Goal: Task Accomplishment & Management: Use online tool/utility

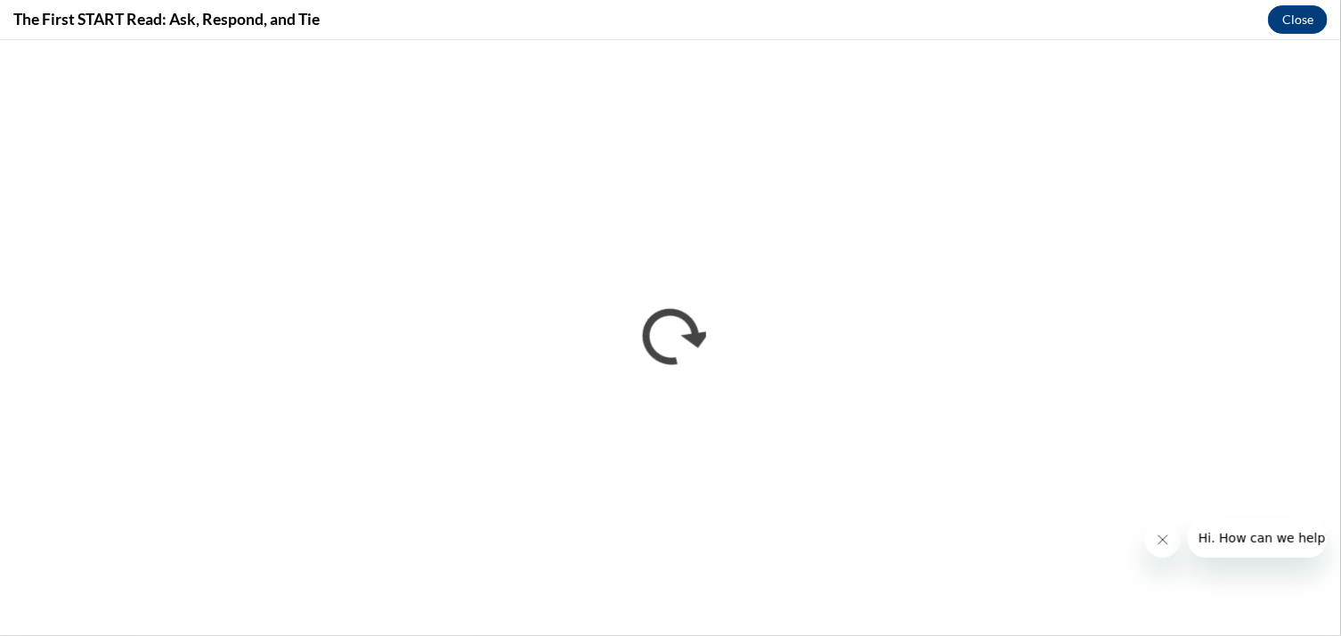
drag, startPoint x: 805, startPoint y: 18, endPoint x: 556, endPoint y: -20, distance: 251.3
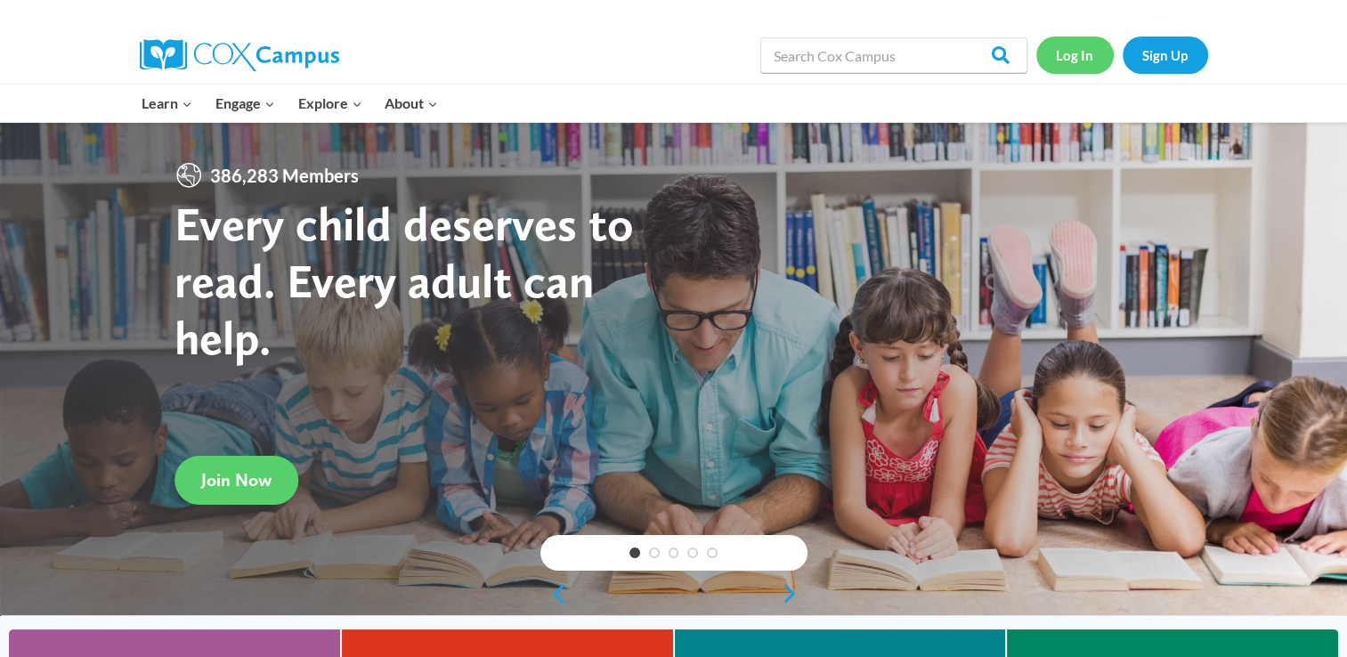
click at [1051, 52] on link "Log In" at bounding box center [1074, 55] width 77 height 37
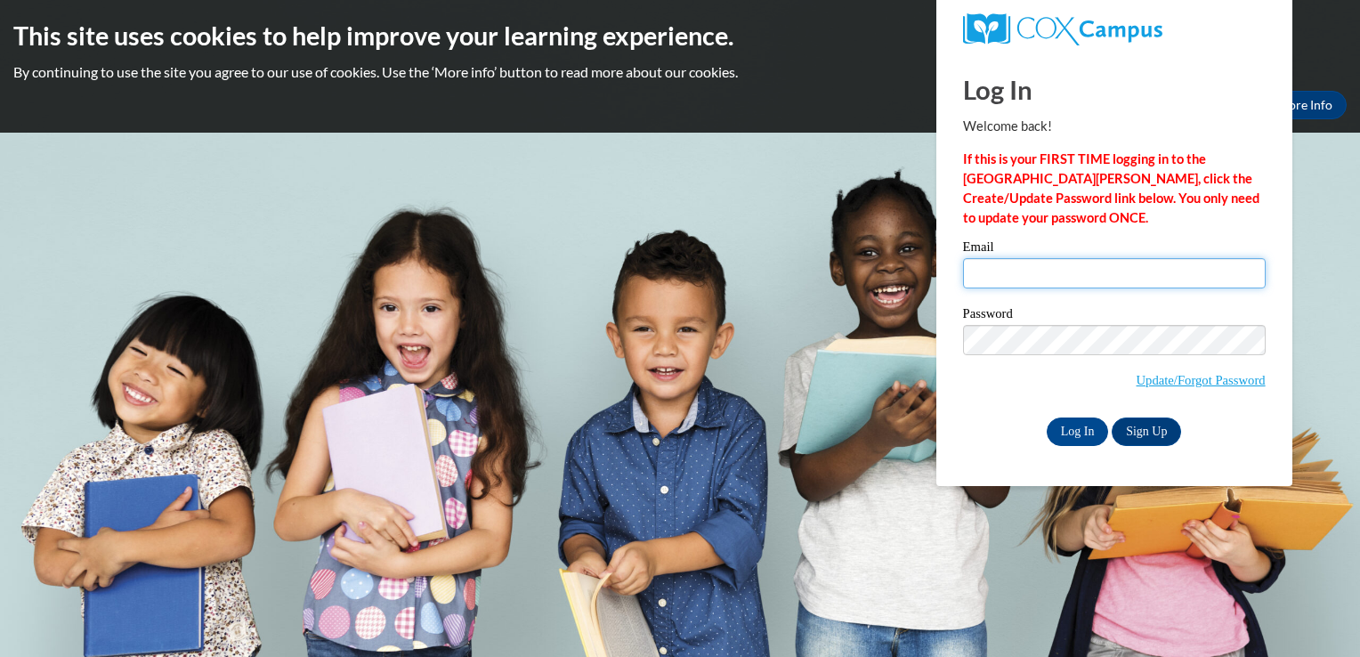
type input "brianah.parrott27@buckeyehillscc.net"
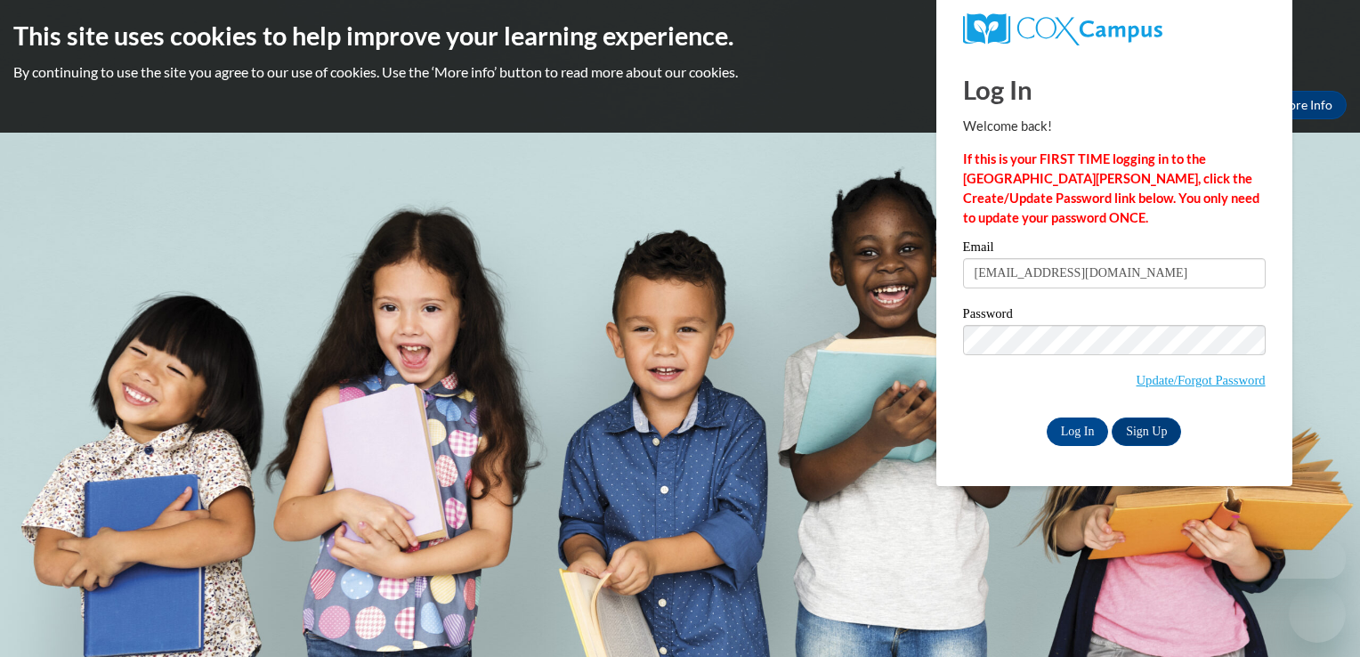
click at [1101, 279] on input "brianah.parrott27@buckeyehillscc.net" at bounding box center [1114, 273] width 303 height 30
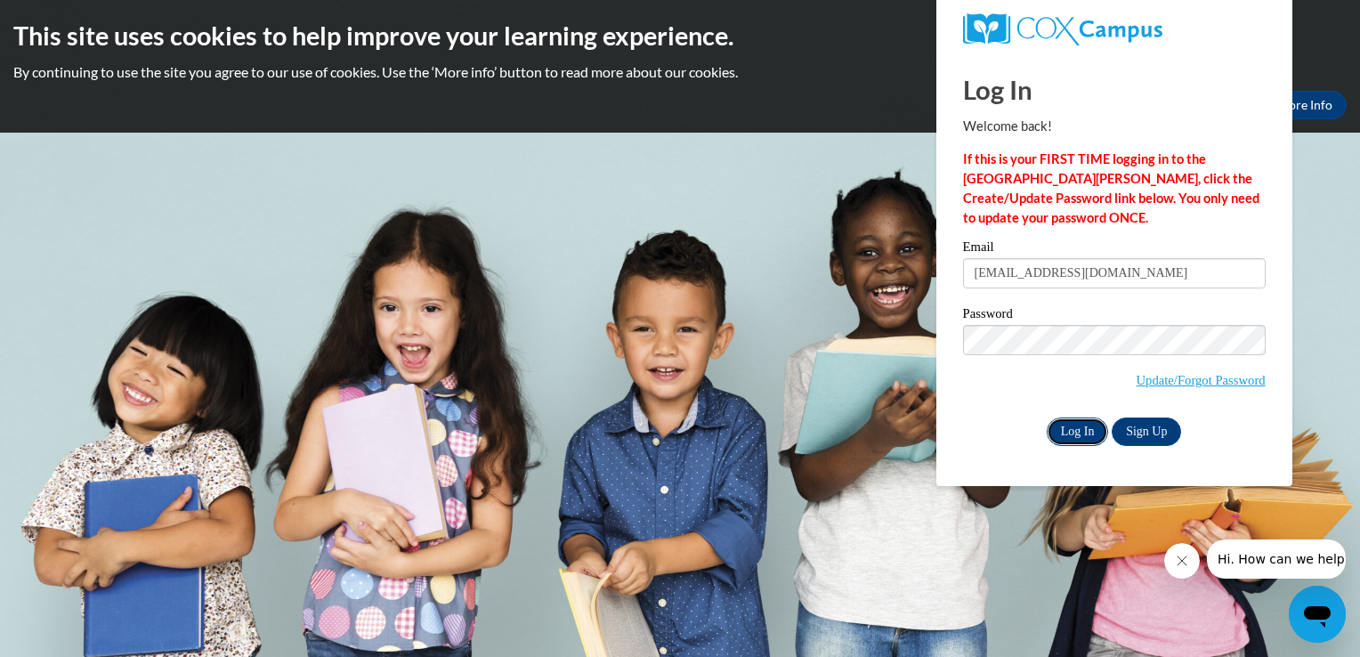
click at [1084, 441] on input "Log In" at bounding box center [1078, 432] width 62 height 28
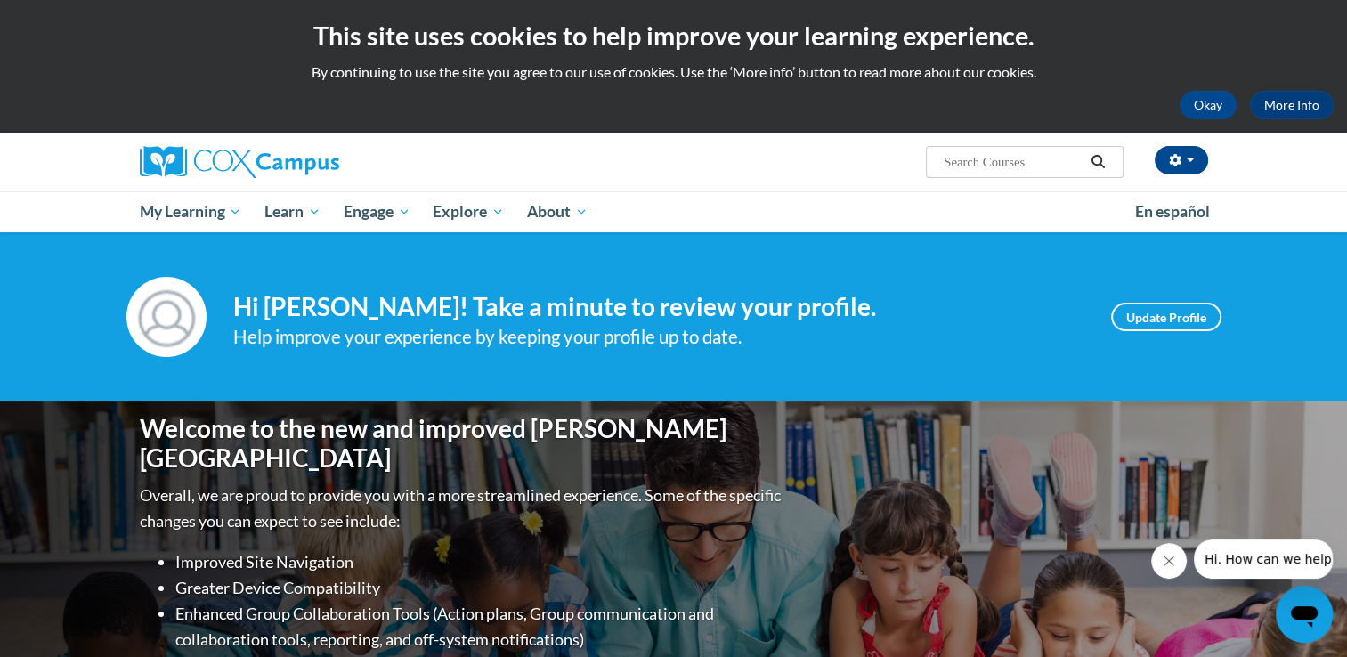
click at [999, 164] on input "Search..." at bounding box center [1013, 161] width 142 height 21
type input "Transforming"
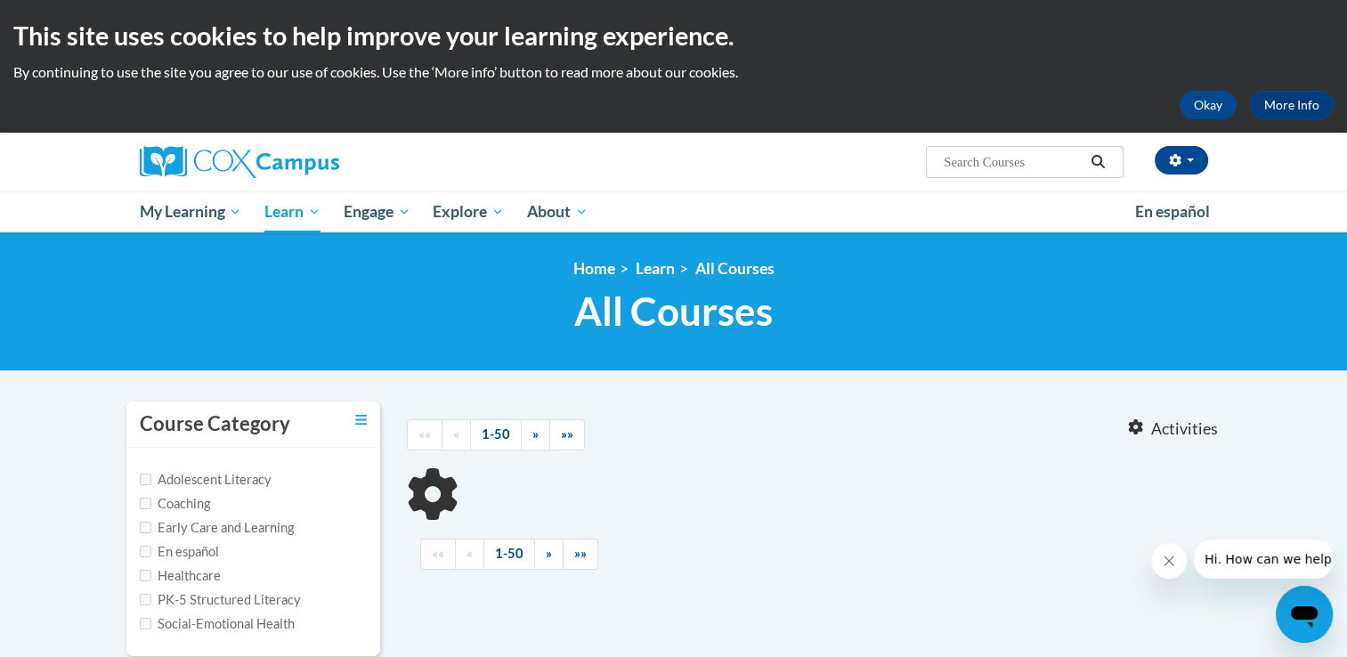
type input "Transforming"
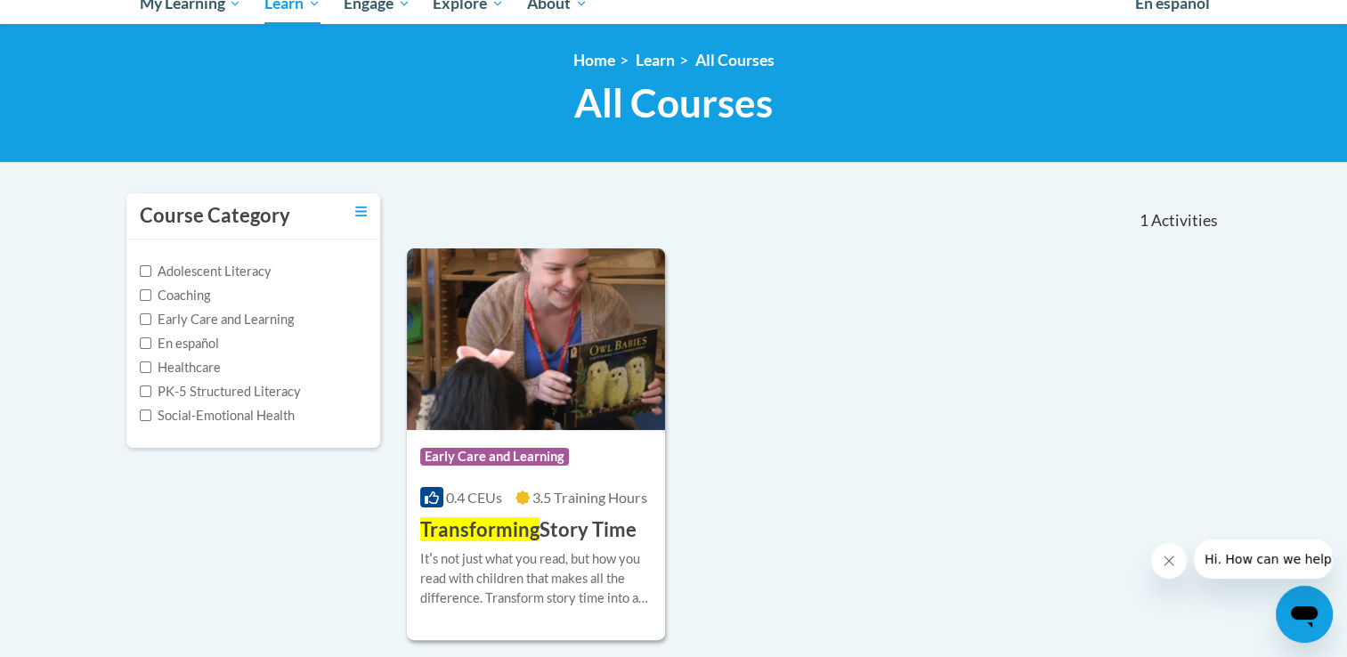
scroll to position [258, 0]
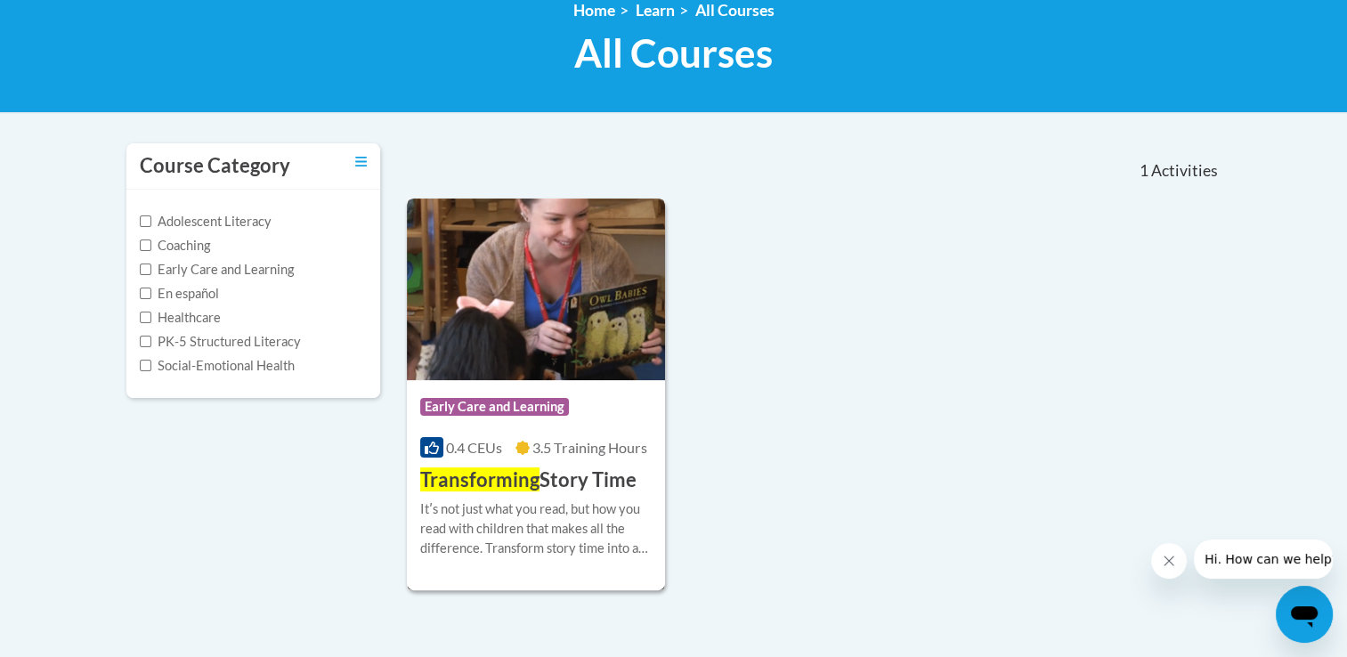
click at [568, 479] on h3 "Transforming Story Time" at bounding box center [528, 481] width 216 height 28
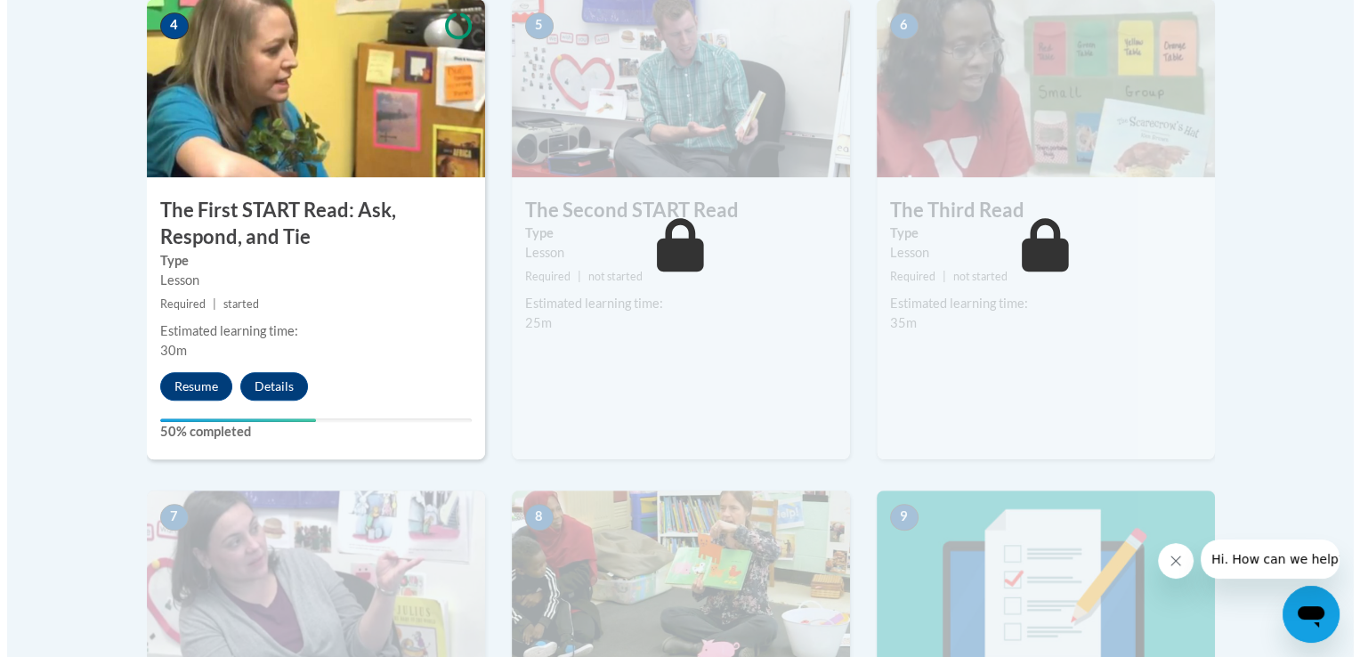
scroll to position [1090, 0]
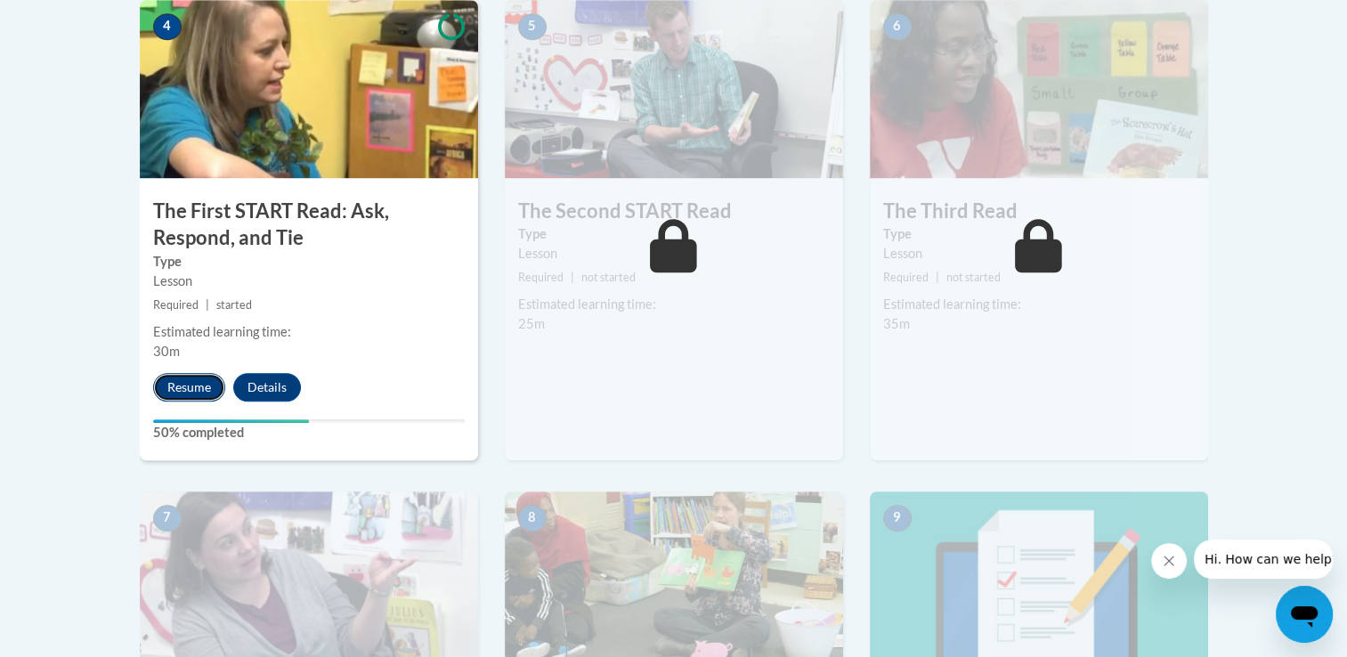
click at [188, 378] on button "Resume" at bounding box center [189, 387] width 72 height 28
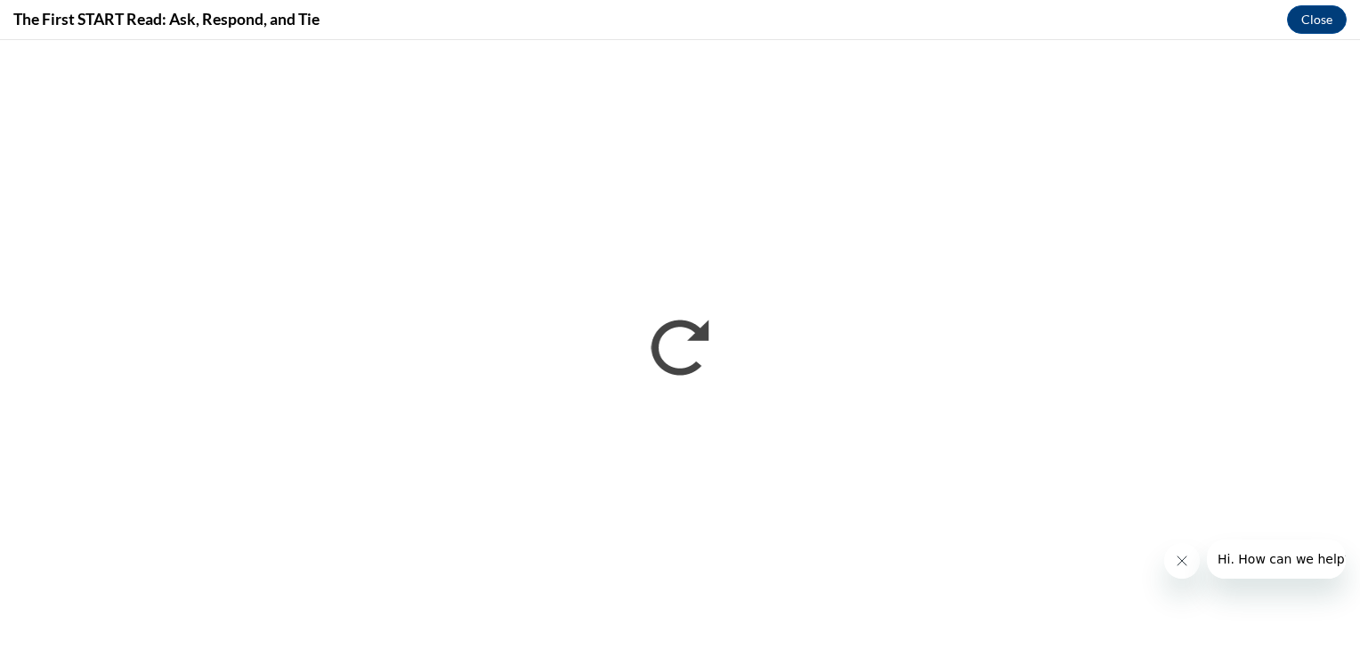
scroll to position [0, 0]
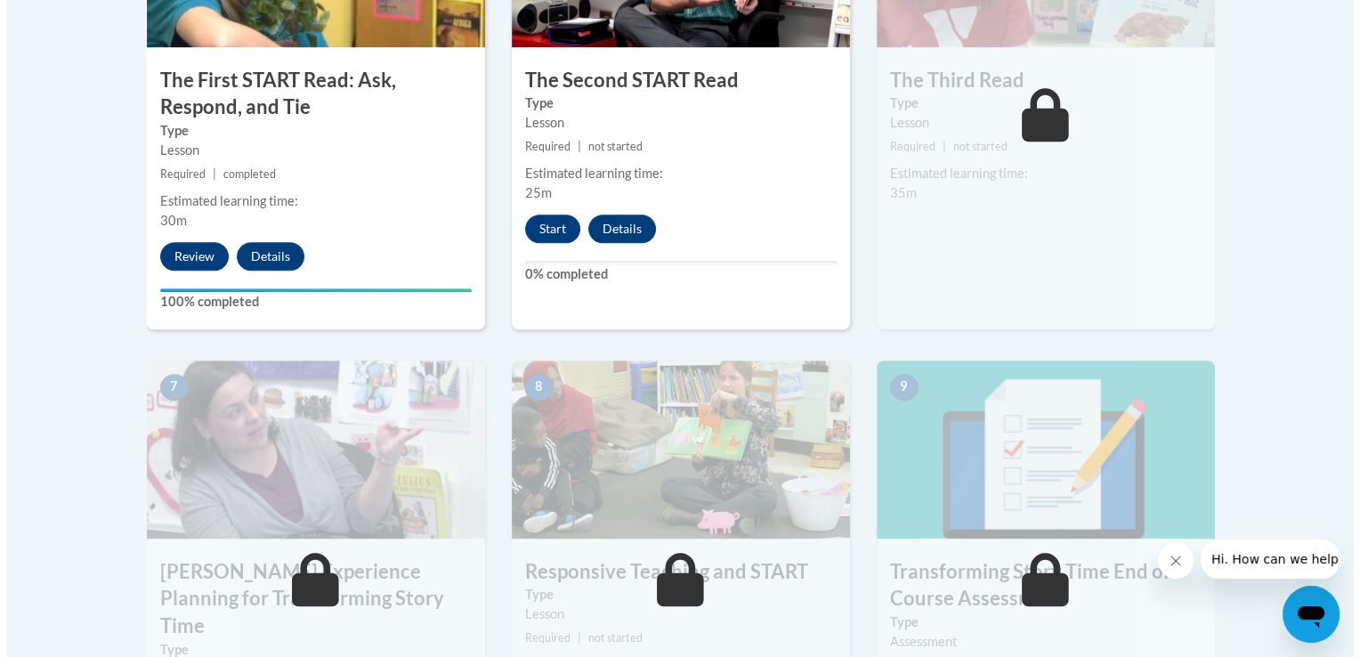
scroll to position [1223, 0]
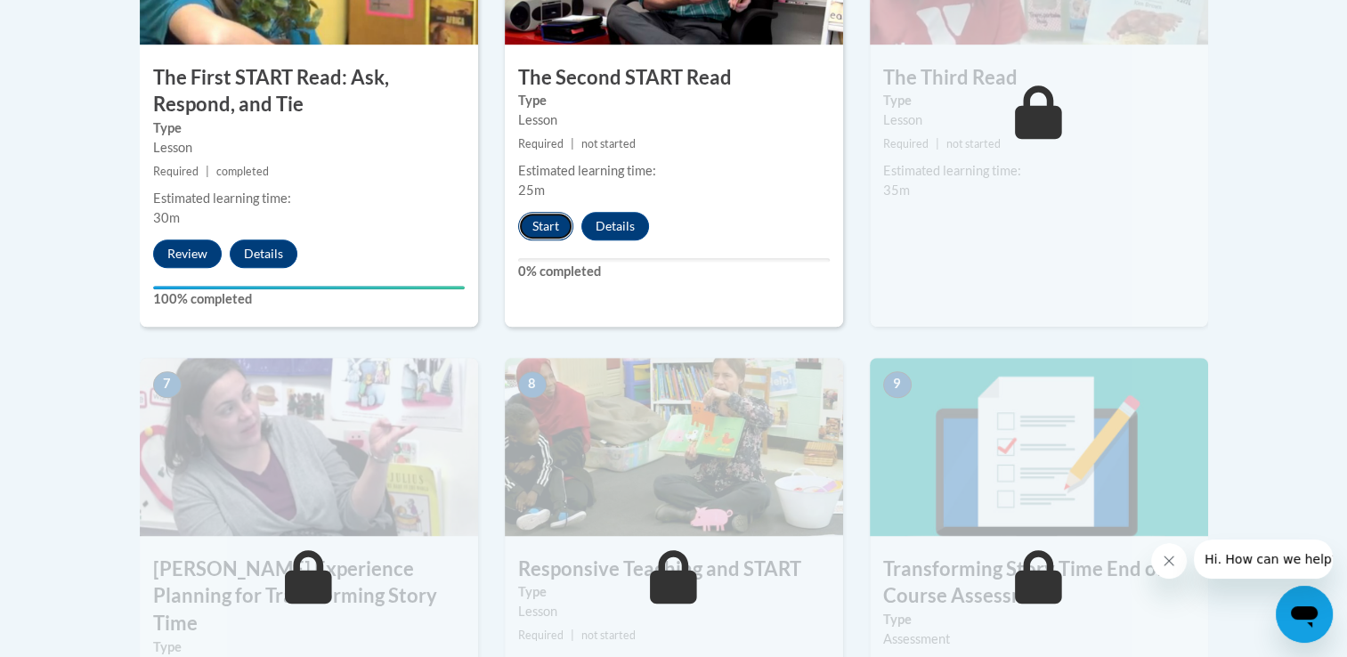
click at [530, 230] on button "Start" at bounding box center [545, 226] width 55 height 28
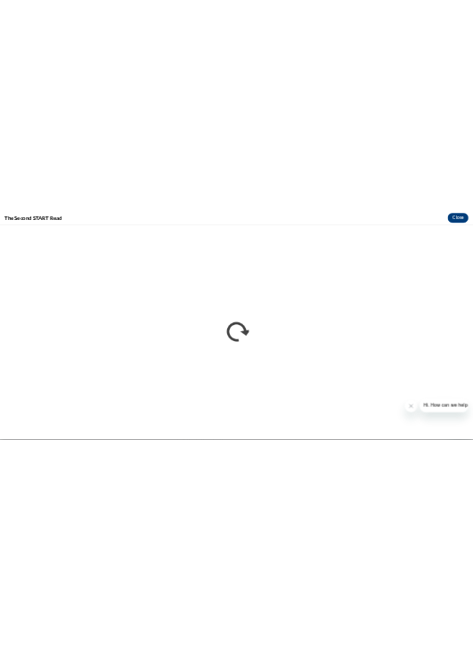
scroll to position [0, 0]
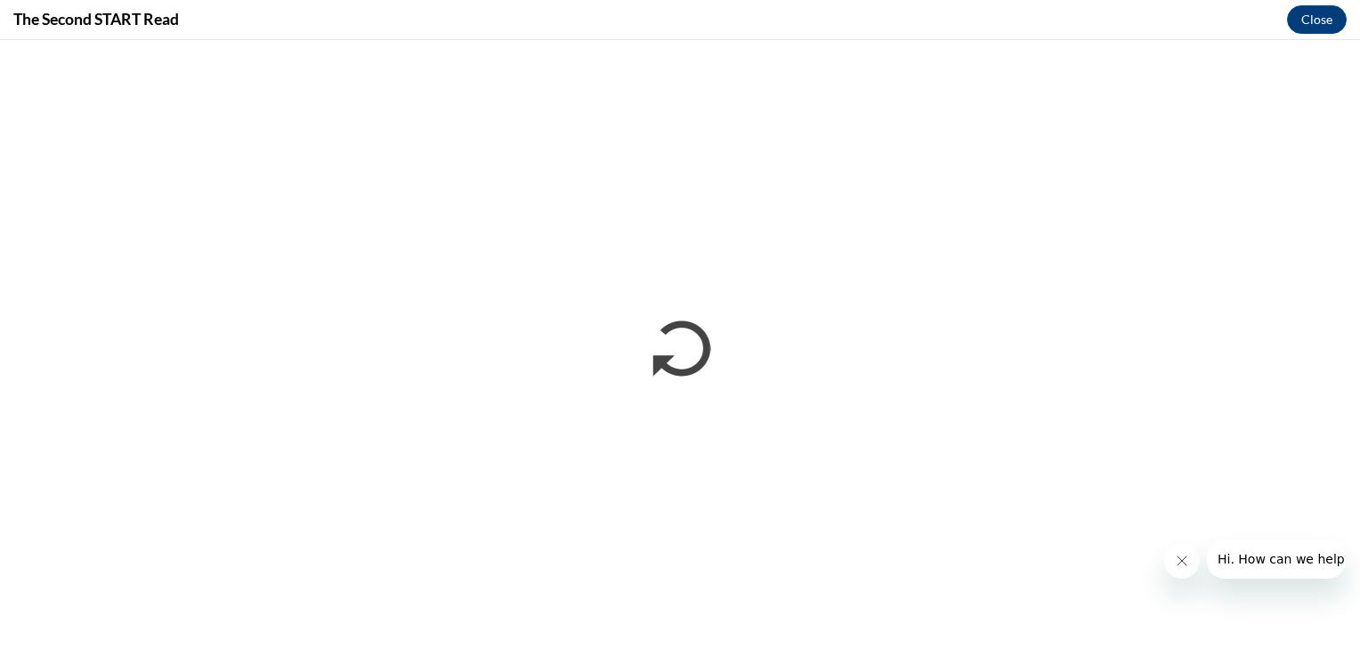
click at [1181, 572] on button "Close message from company" at bounding box center [1182, 561] width 36 height 36
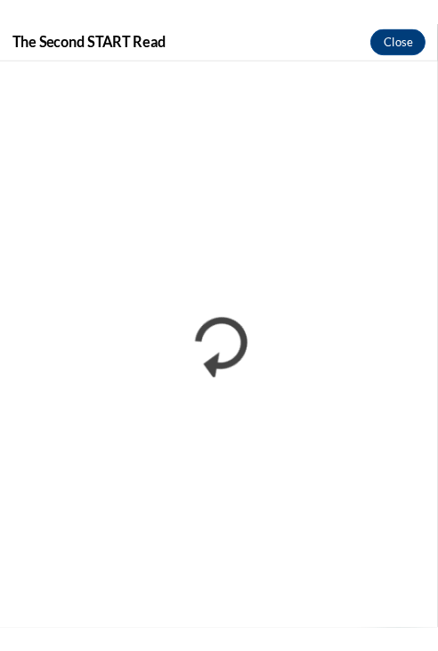
scroll to position [1251, 0]
